Goal: Navigation & Orientation: Find specific page/section

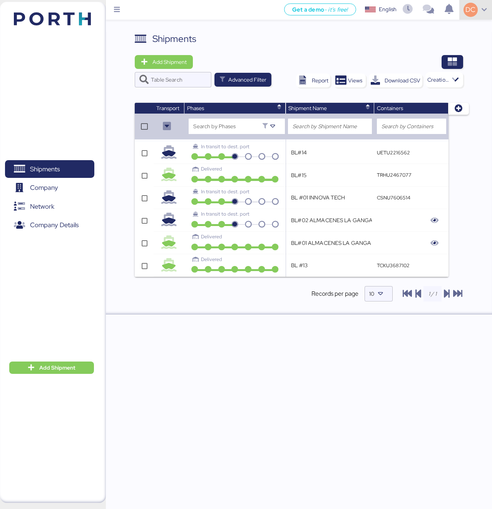
click at [484, 8] on icon at bounding box center [485, 10] width 8 height 6
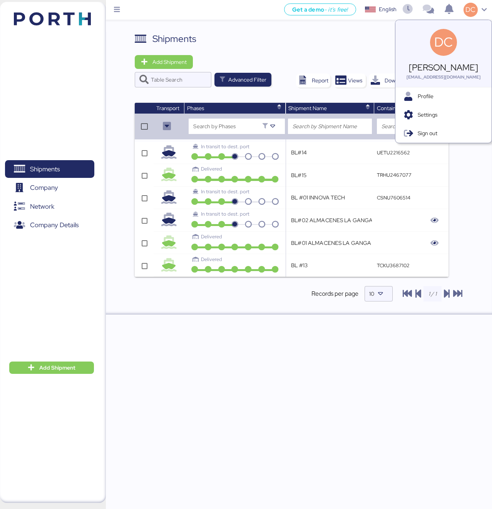
click at [360, 48] on div "Shipments Add Shipment Table Search Advanced Filter Report Views Download CSV C…" at bounding box center [299, 173] width 328 height 283
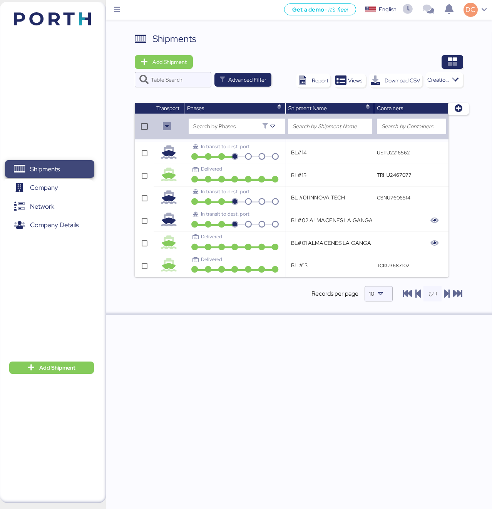
click at [53, 175] on span "Shipments" at bounding box center [49, 169] width 83 height 11
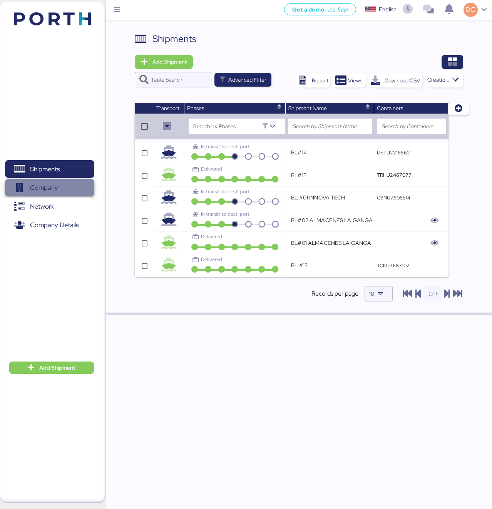
click at [50, 189] on span "Company" at bounding box center [44, 187] width 28 height 11
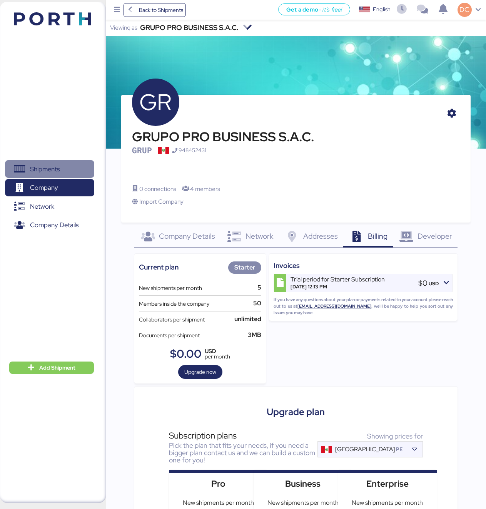
click at [58, 170] on span "Shipments" at bounding box center [45, 169] width 30 height 11
